Goal: Information Seeking & Learning: Learn about a topic

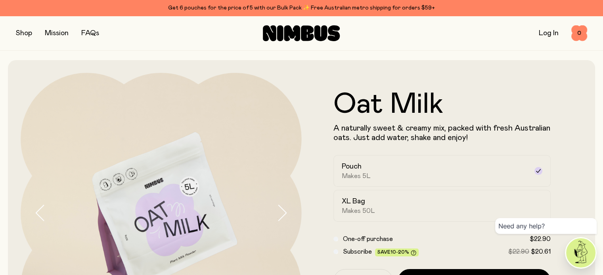
click at [541, 33] on link "Log In" at bounding box center [549, 33] width 20 height 7
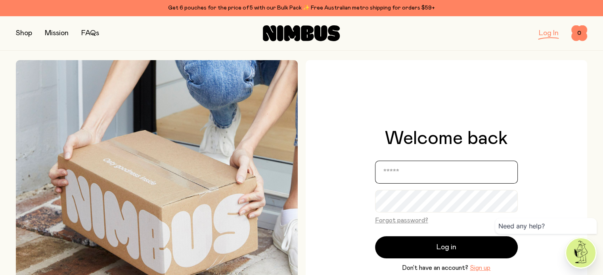
type input "**********"
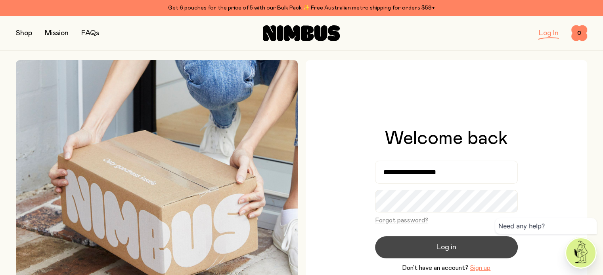
click at [434, 250] on button "Log in" at bounding box center [446, 248] width 143 height 22
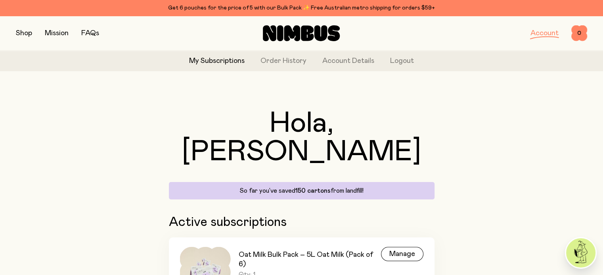
click at [90, 32] on link "FAQs" at bounding box center [90, 33] width 18 height 7
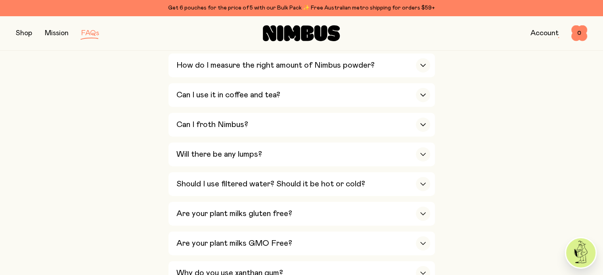
scroll to position [357, 0]
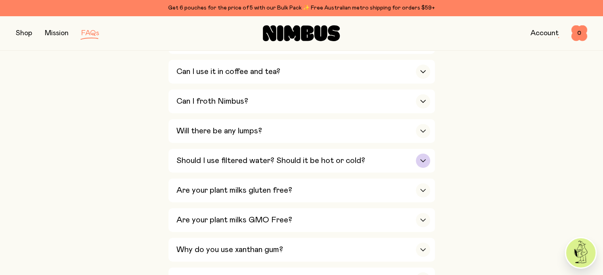
click at [425, 157] on div "button" at bounding box center [423, 161] width 14 height 14
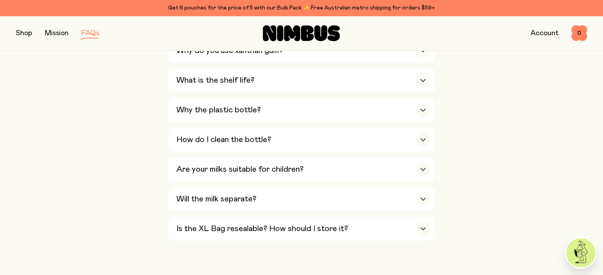
scroll to position [594, 0]
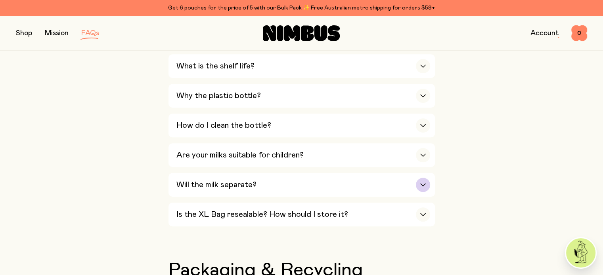
click at [421, 178] on div "button" at bounding box center [423, 185] width 14 height 14
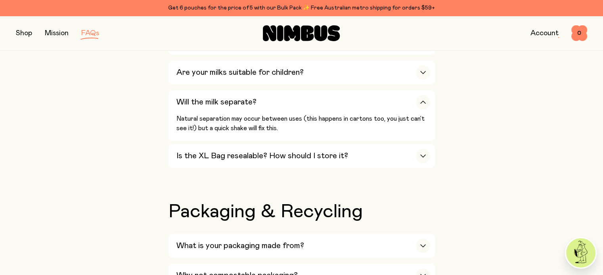
scroll to position [660, 0]
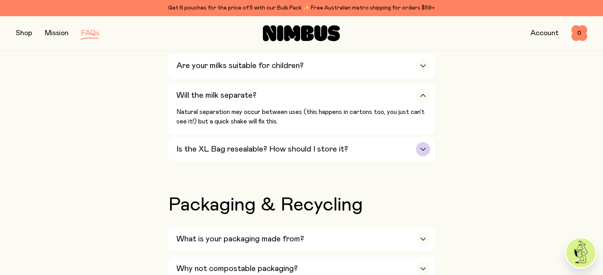
click at [424, 148] on icon "button" at bounding box center [423, 149] width 6 height 3
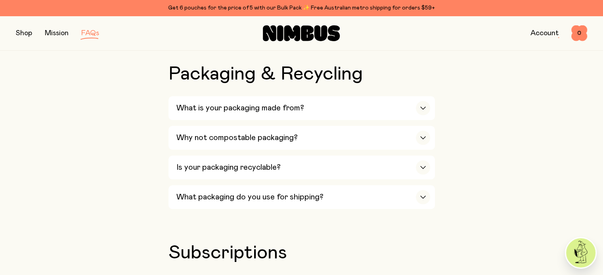
scroll to position [818, 0]
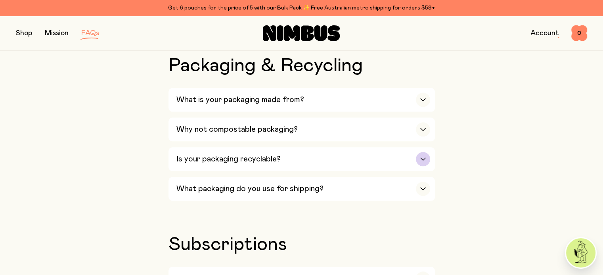
click at [421, 152] on div "button" at bounding box center [423, 159] width 14 height 14
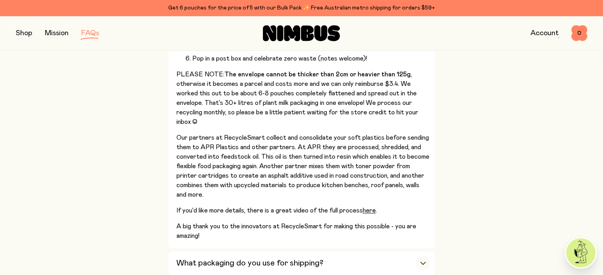
scroll to position [1096, 0]
